Goal: Check status: Check status

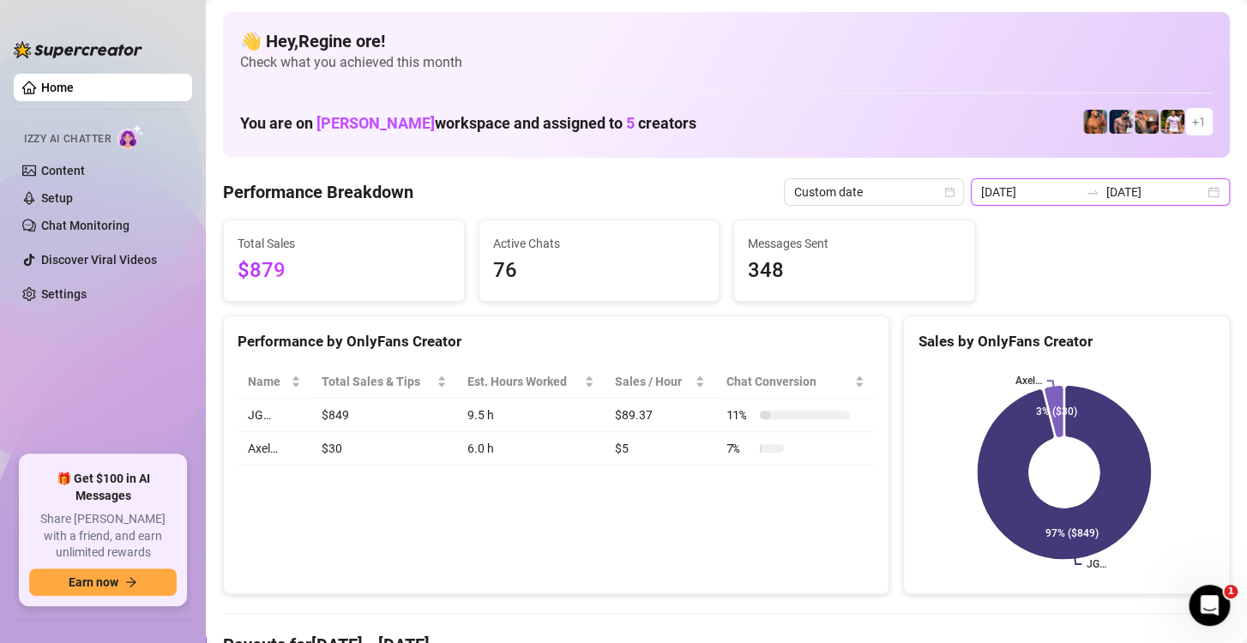
click at [1037, 189] on input "2025-09-14" at bounding box center [1030, 192] width 98 height 19
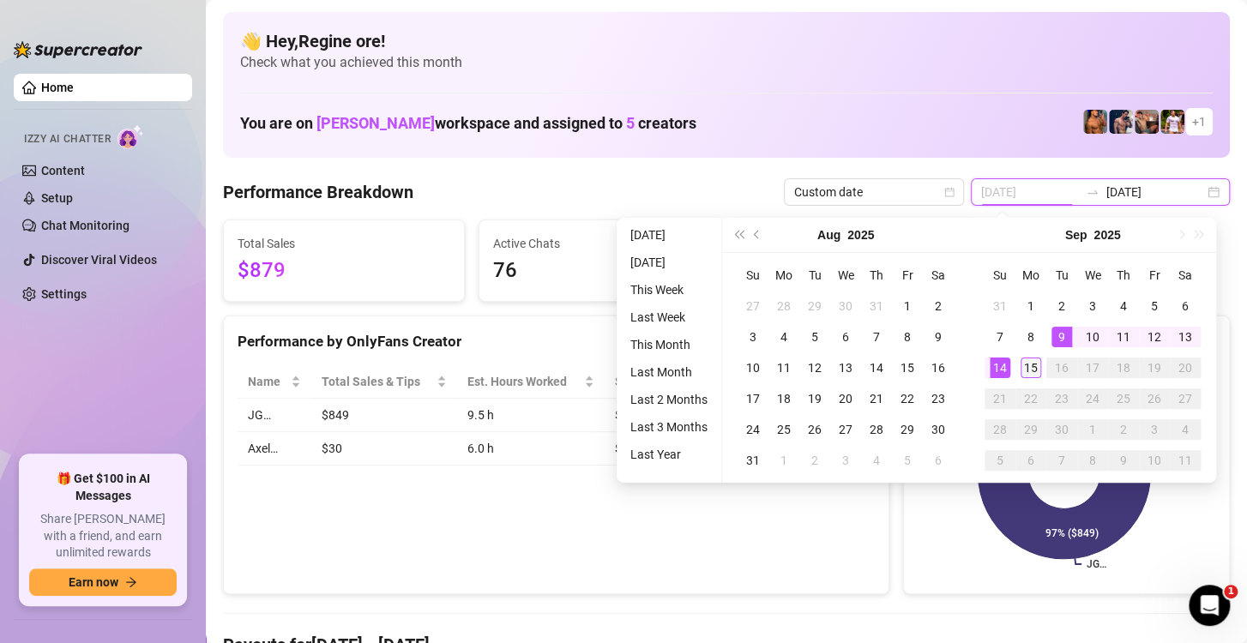
type input "[DATE]"
click at [1031, 363] on div "15" at bounding box center [1030, 367] width 21 height 21
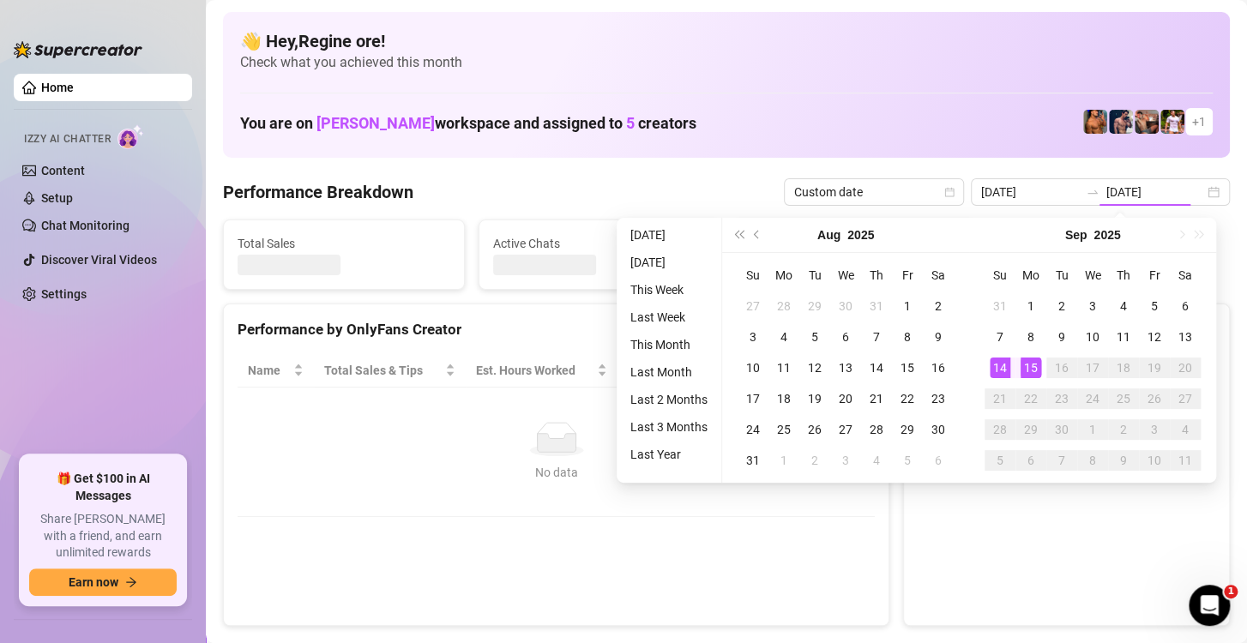
type input "[DATE]"
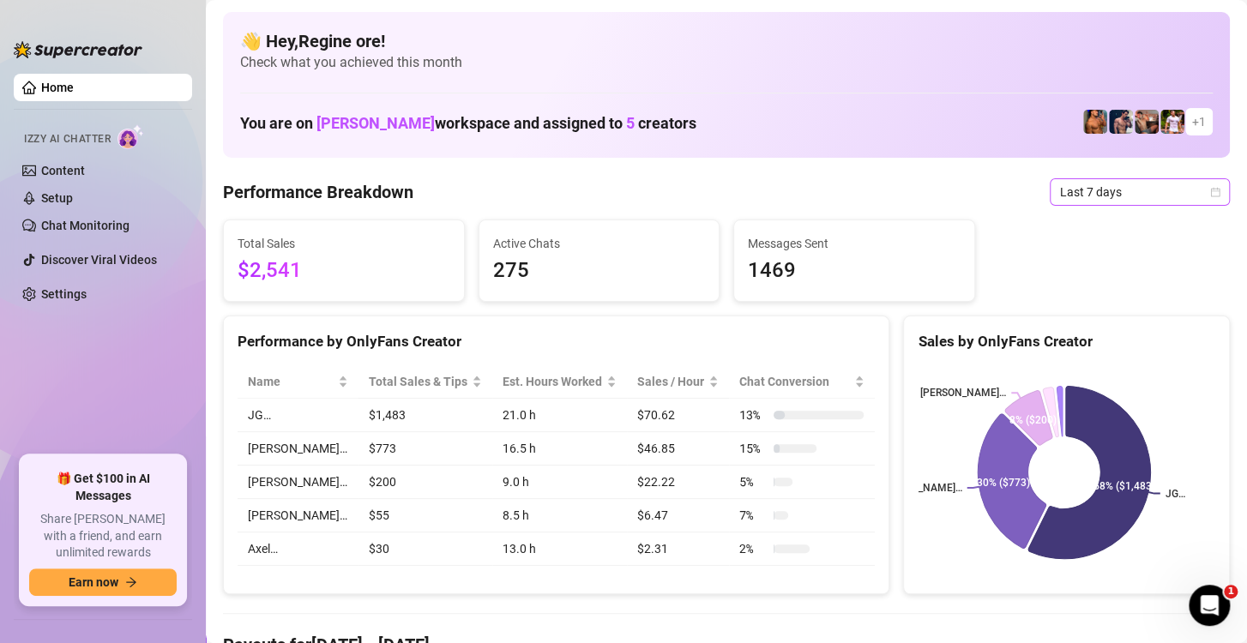
click at [1090, 186] on span "Last 7 days" at bounding box center [1139, 192] width 159 height 26
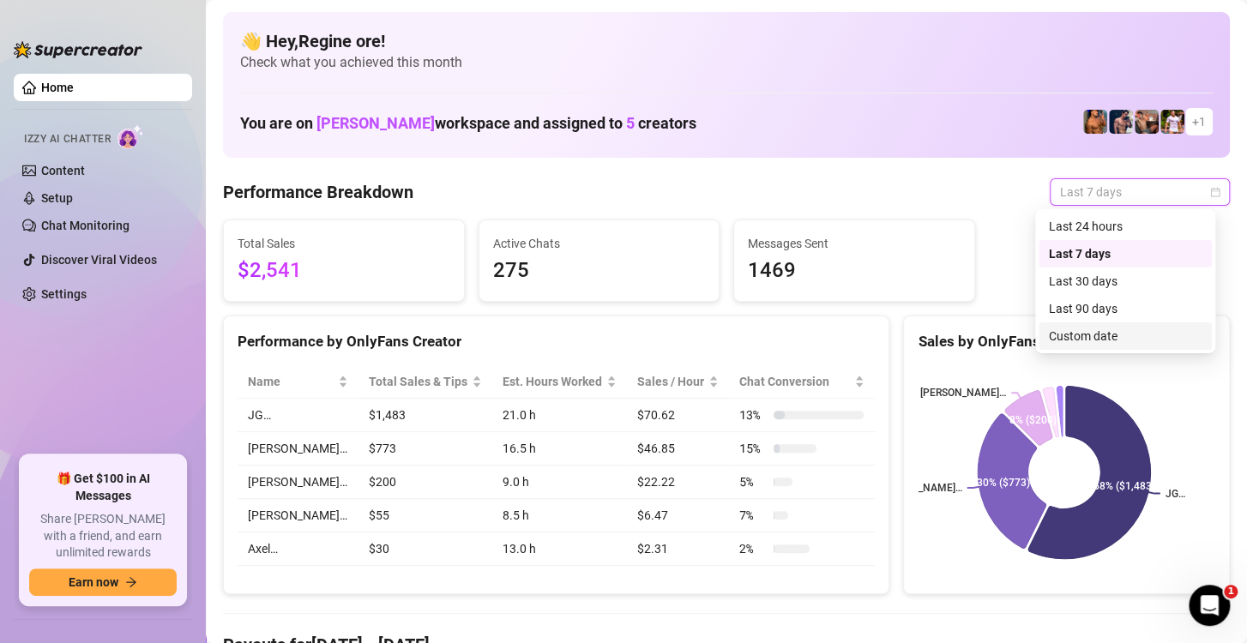
click at [1079, 329] on div "Custom date" at bounding box center [1124, 336] width 153 height 19
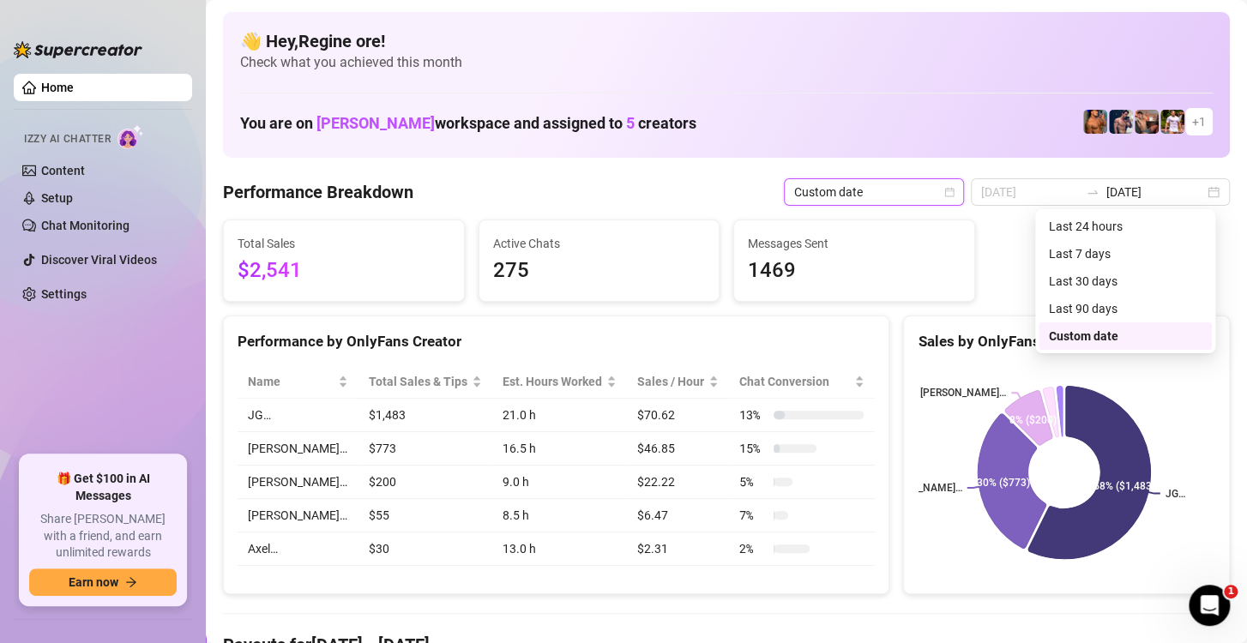
type input "2025-09-10"
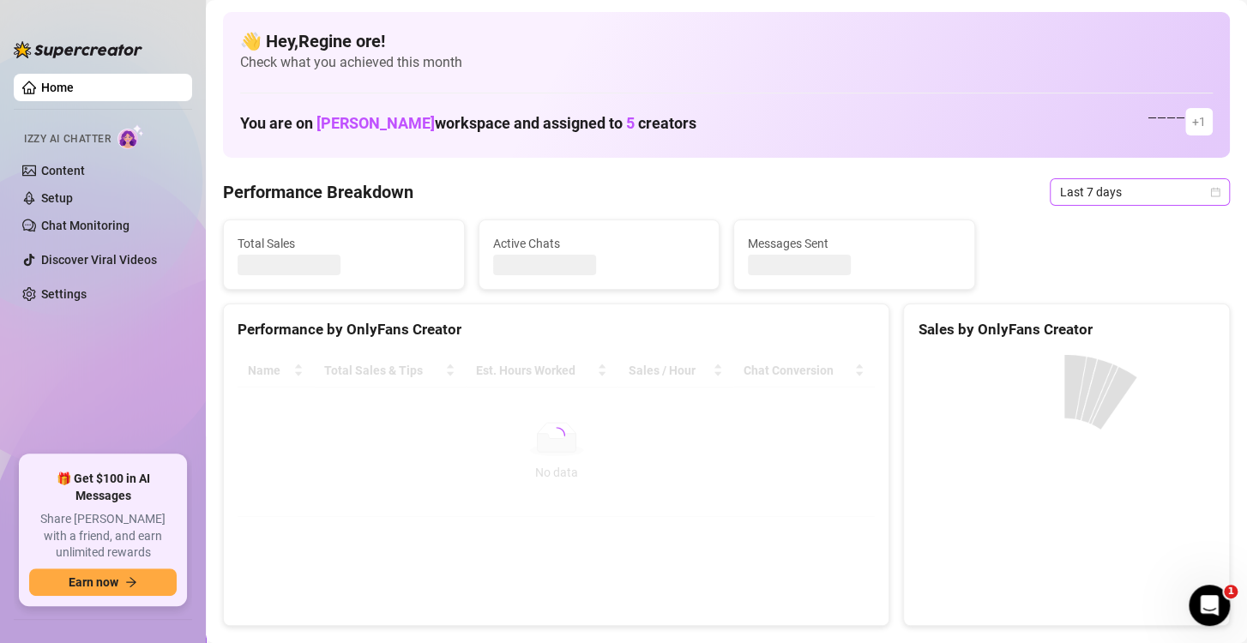
drag, startPoint x: 0, startPoint y: 0, endPoint x: 1089, endPoint y: 189, distance: 1105.0
click at [1089, 189] on span "Last 7 days" at bounding box center [1139, 192] width 159 height 26
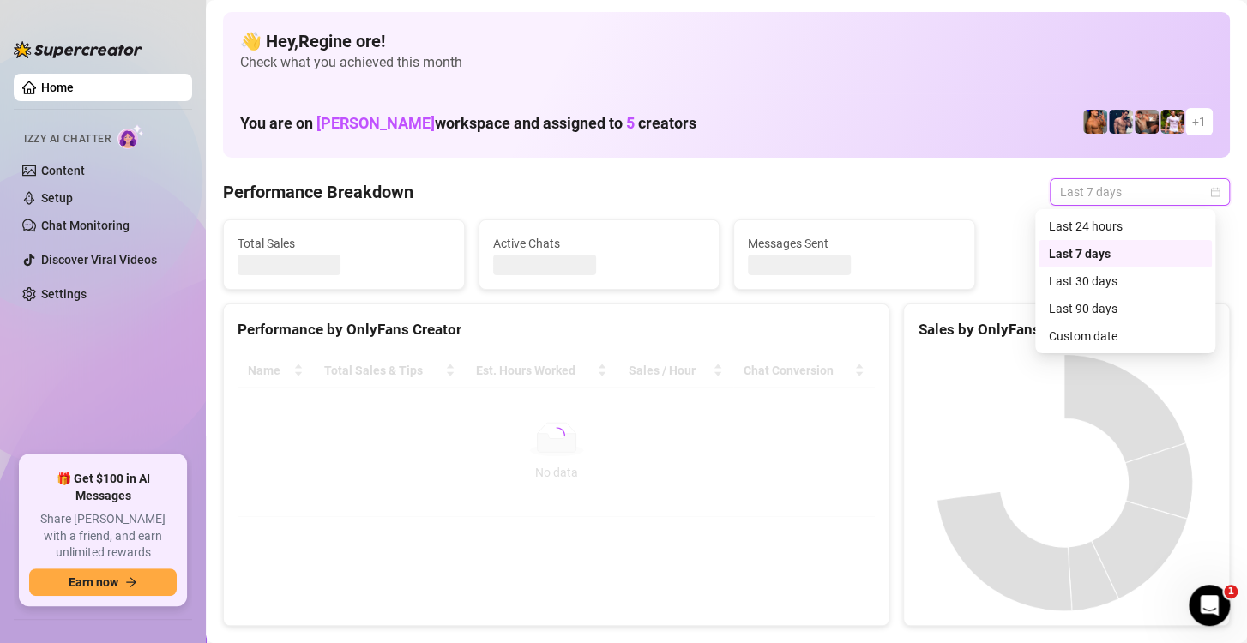
click at [1067, 341] on div "Custom date" at bounding box center [1124, 336] width 153 height 19
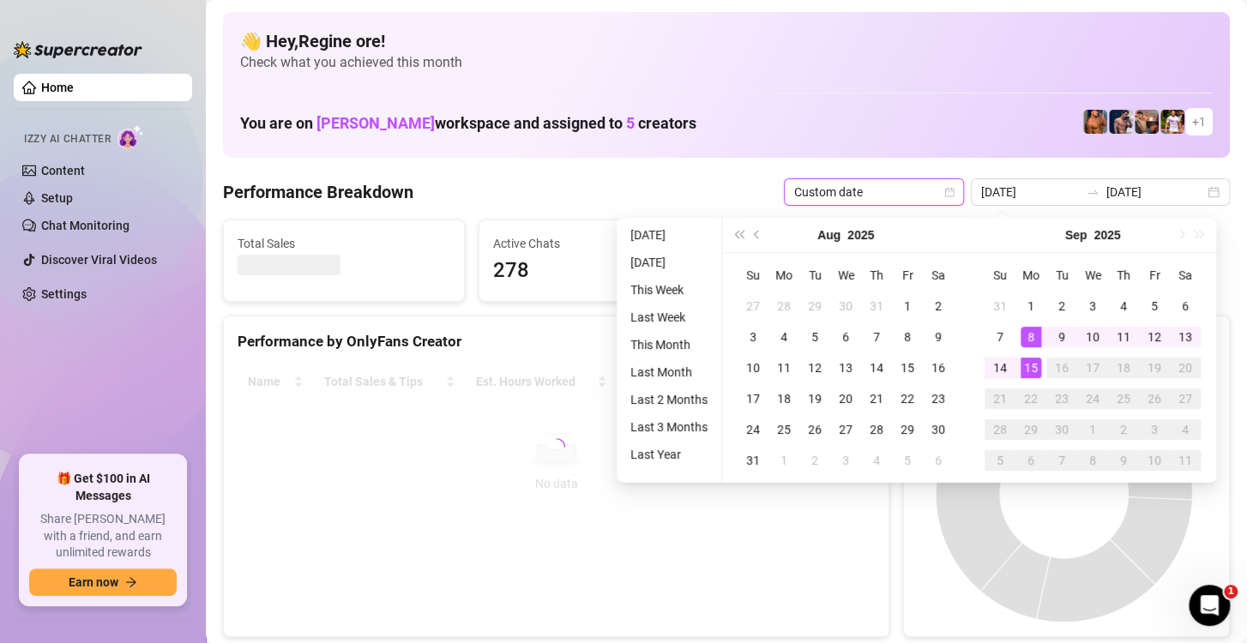
click at [1030, 359] on div "15" at bounding box center [1030, 367] width 21 height 21
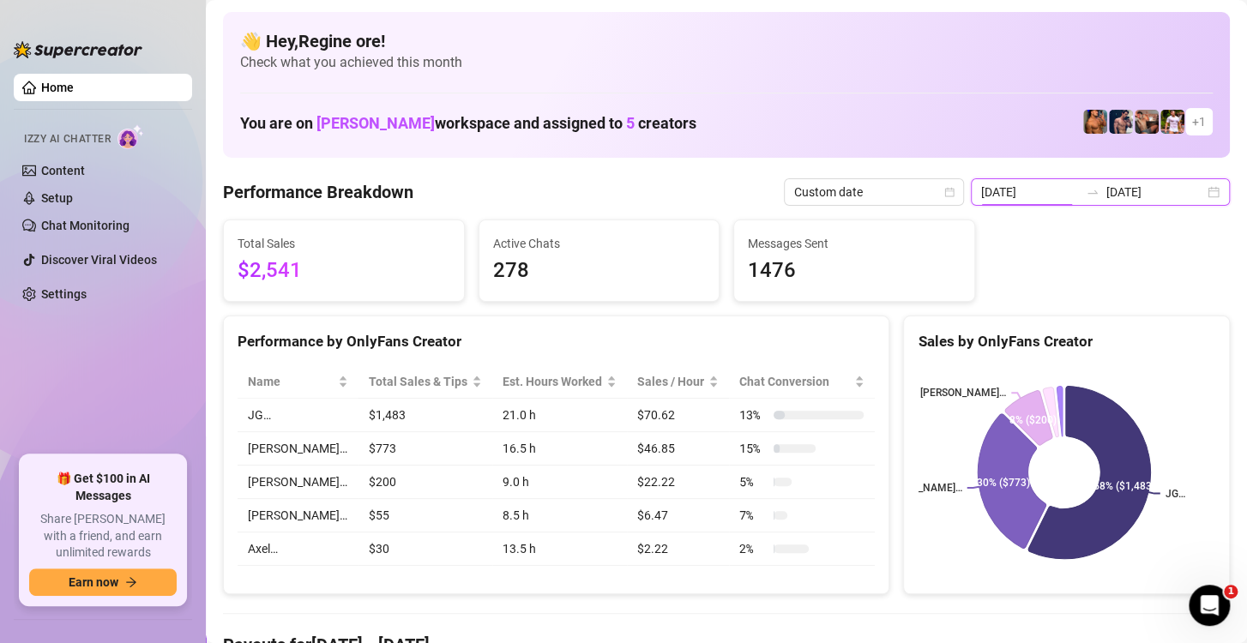
click at [1042, 194] on input "[DATE]" at bounding box center [1030, 192] width 98 height 19
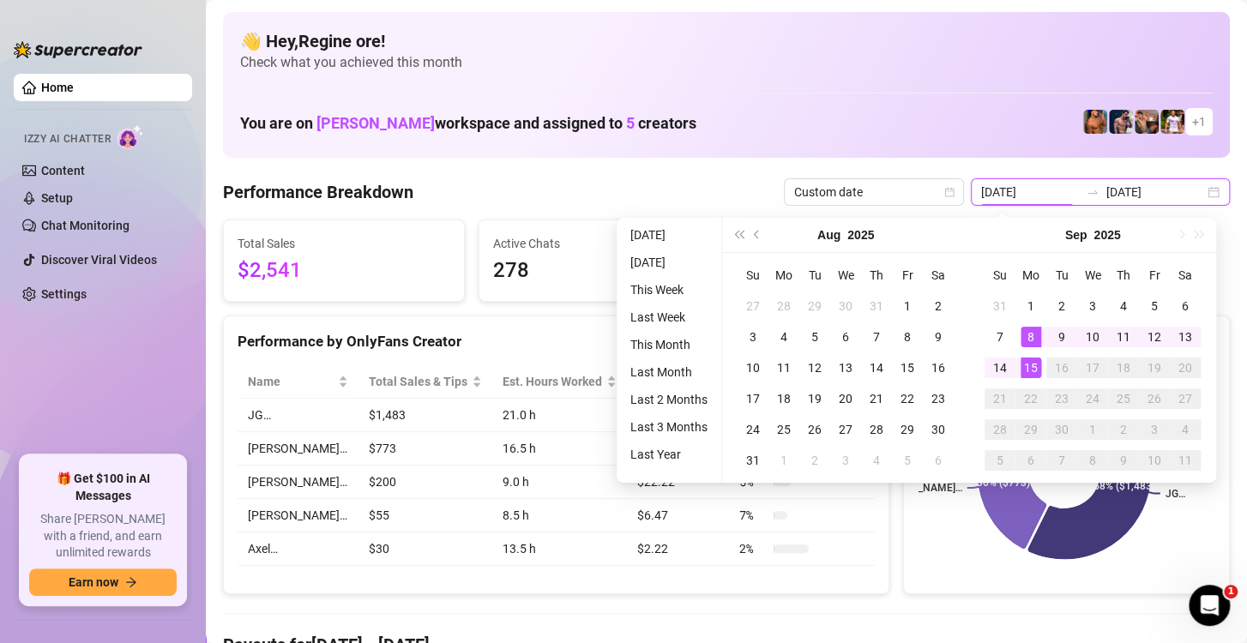
type input "[DATE]"
click at [1025, 370] on div "15" at bounding box center [1030, 367] width 21 height 21
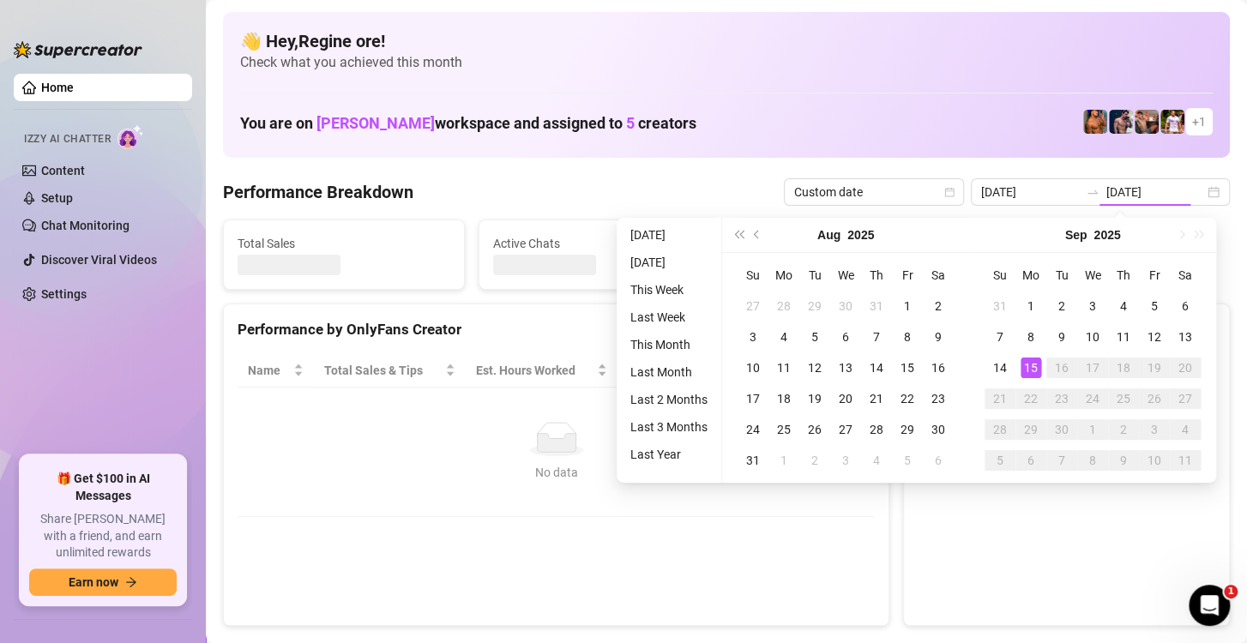
type input "[DATE]"
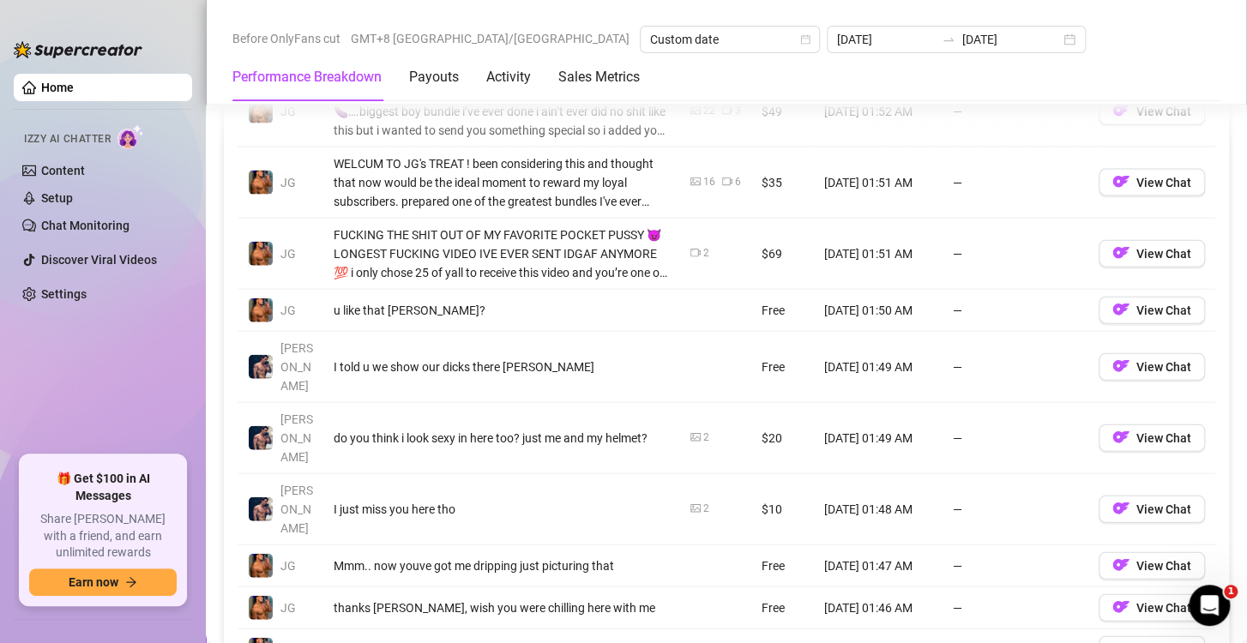
scroll to position [1972, 0]
